Goal: Information Seeking & Learning: Understand process/instructions

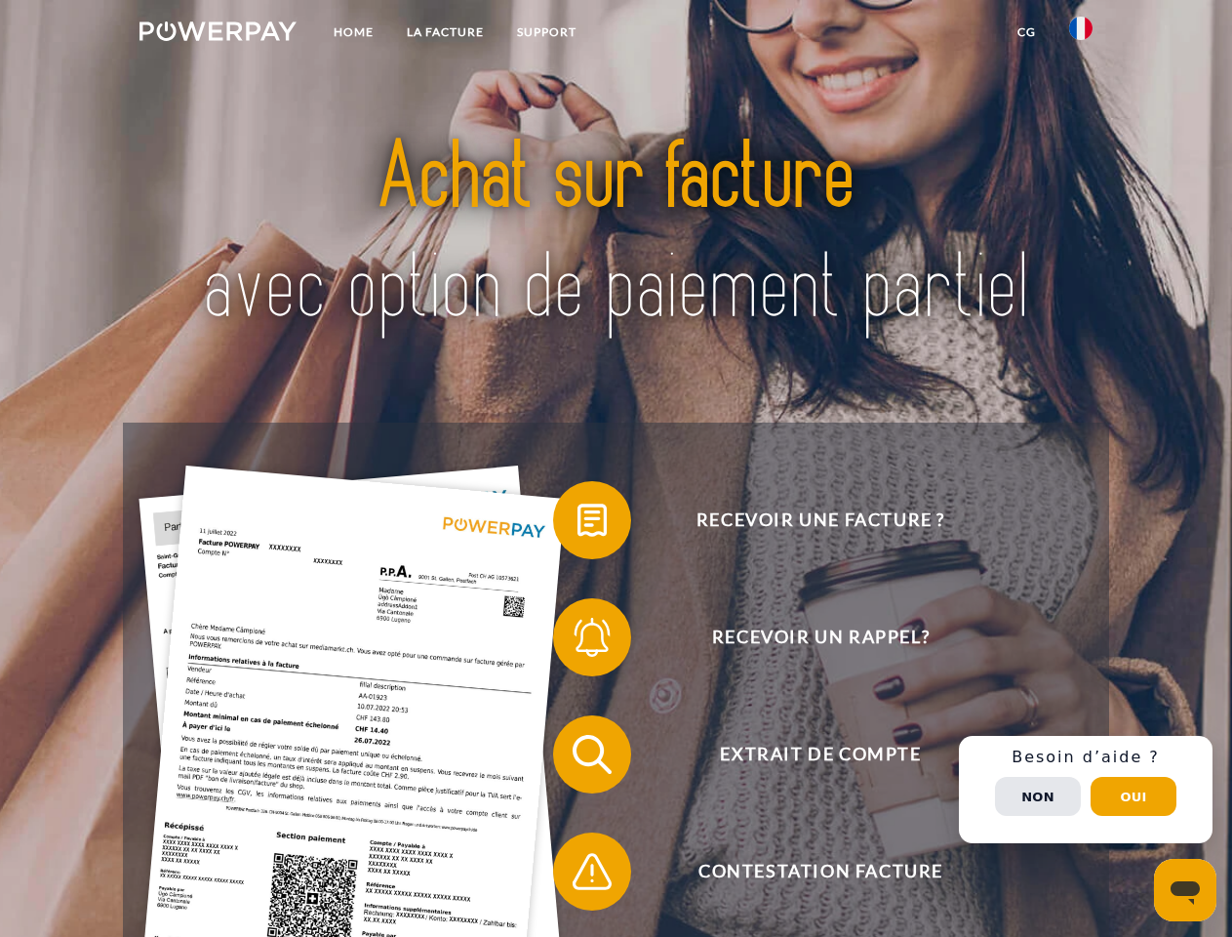
click at [218, 34] on img at bounding box center [218, 31] width 157 height 20
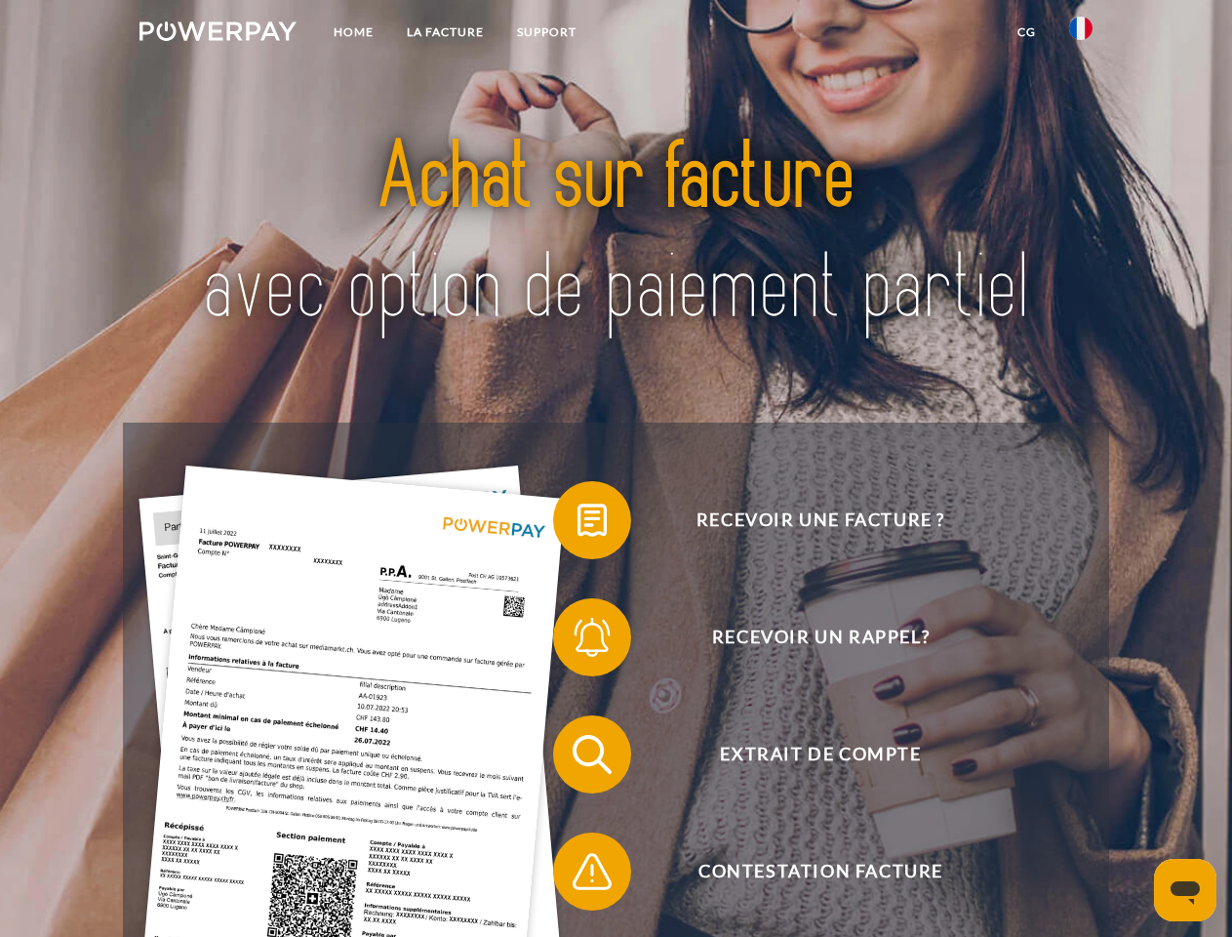
click at [1081, 34] on img at bounding box center [1080, 28] width 23 height 23
click at [1026, 32] on link "CG" at bounding box center [1027, 32] width 52 height 35
click at [578, 524] on span at bounding box center [563, 520] width 98 height 98
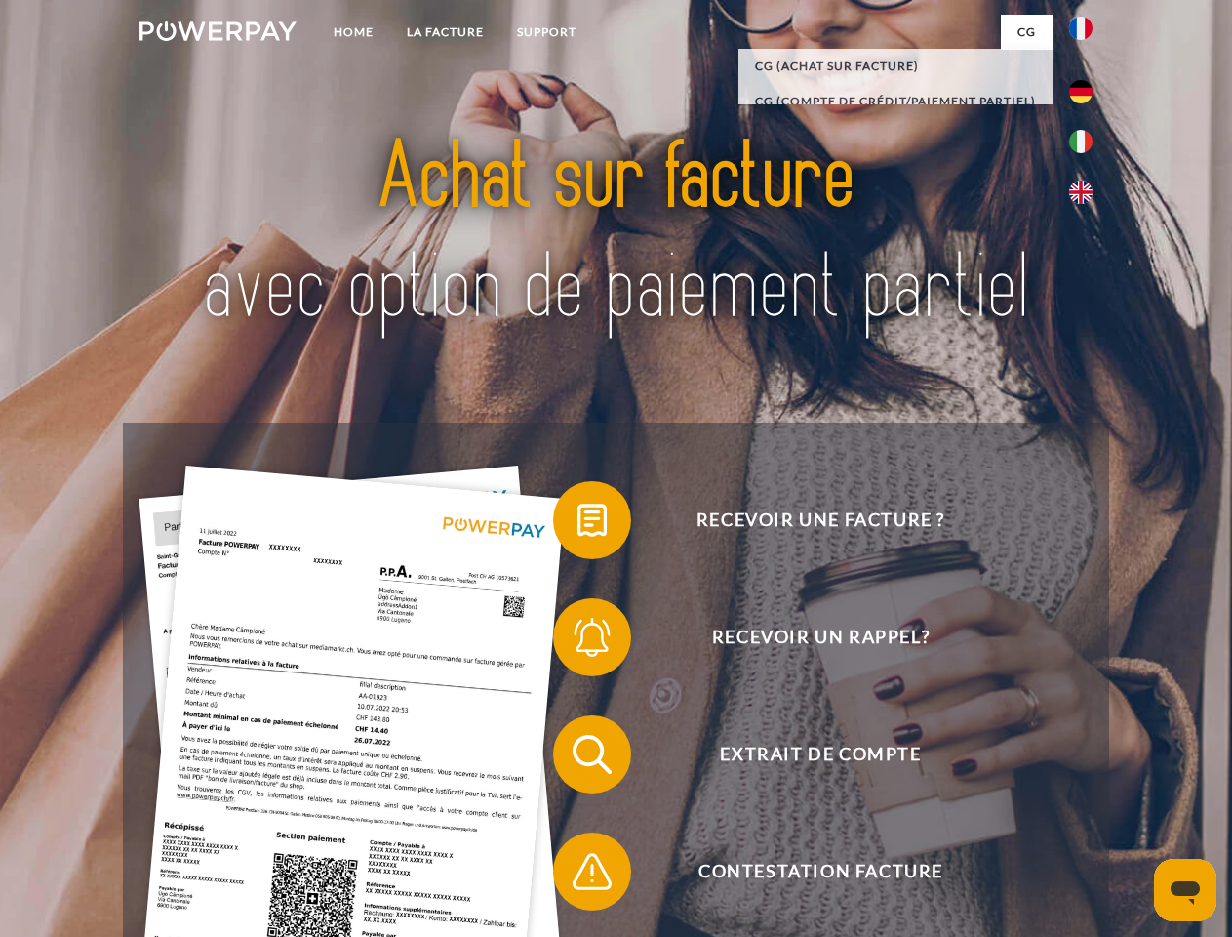
click at [578, 641] on span at bounding box center [563, 637] width 98 height 98
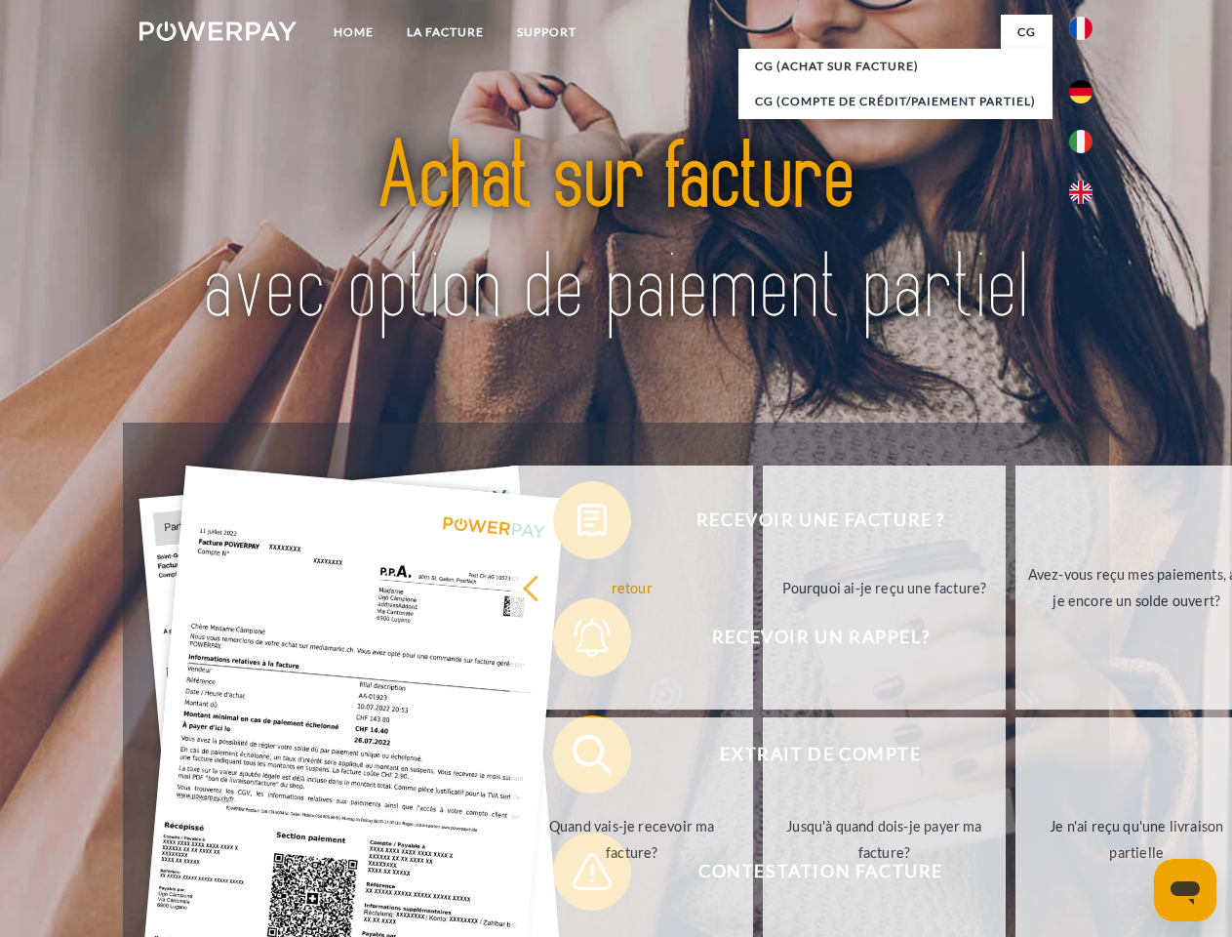
click at [763, 758] on link "Jusqu'à quand dois-je payer ma facture?" at bounding box center [884, 839] width 243 height 244
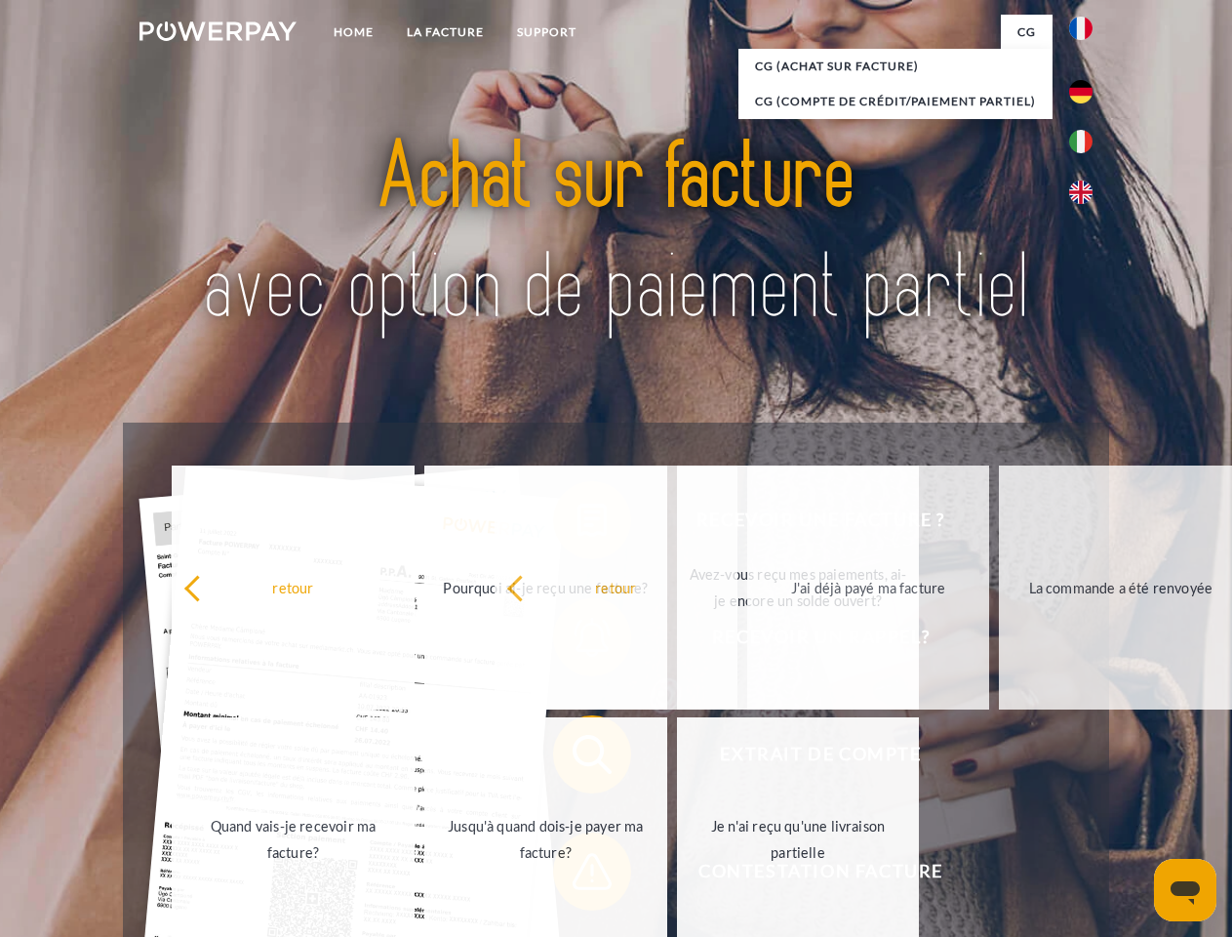
click at [578, 875] on span at bounding box center [563, 871] width 98 height 98
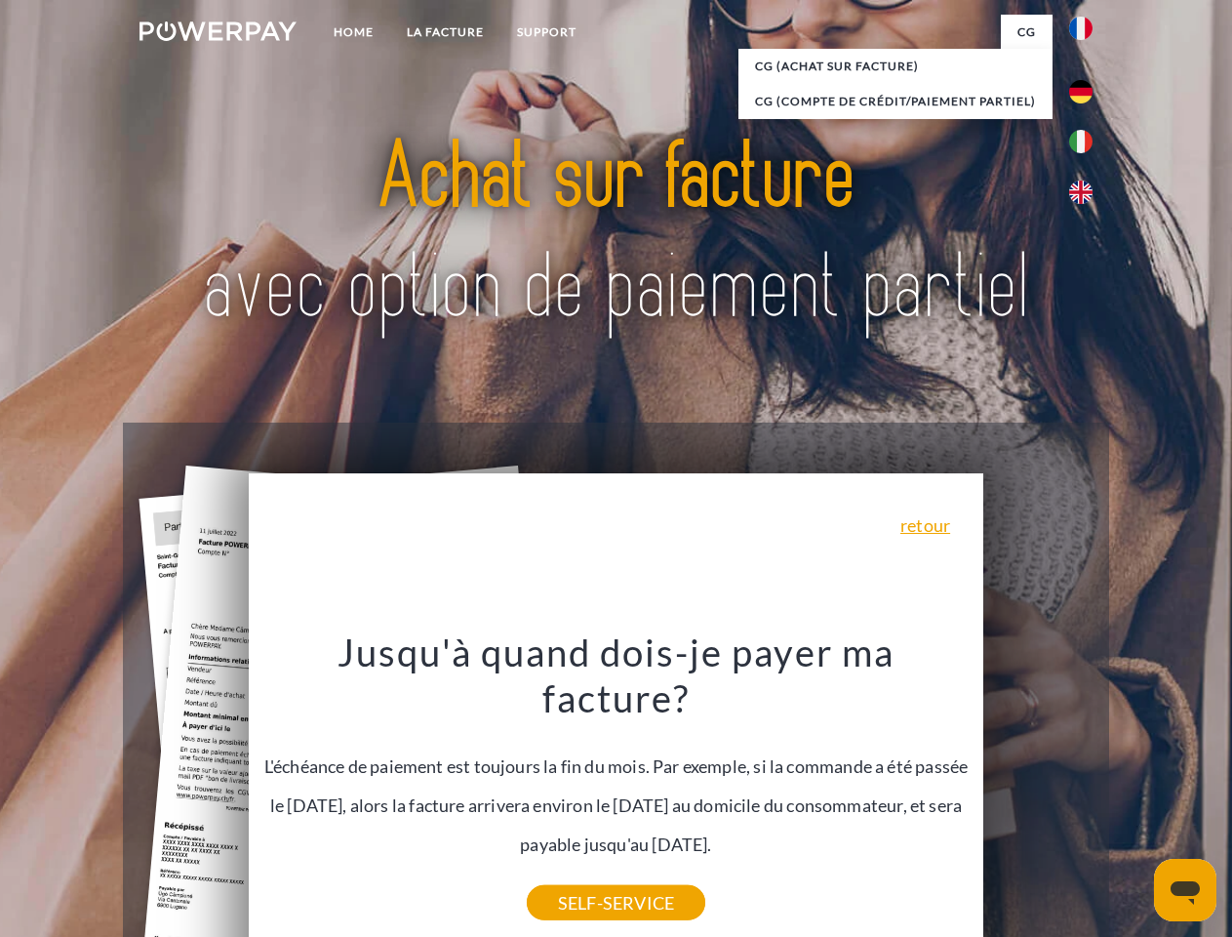
click at [1086, 789] on div "Recevoir une facture ? Recevoir un rappel? Extrait de compte retour" at bounding box center [615, 812] width 985 height 780
click at [1038, 793] on span "Extrait de compte" at bounding box center [820, 754] width 478 height 78
click at [1134, 796] on header "Home LA FACTURE Support" at bounding box center [616, 673] width 1232 height 1347
